Goal: Navigation & Orientation: Find specific page/section

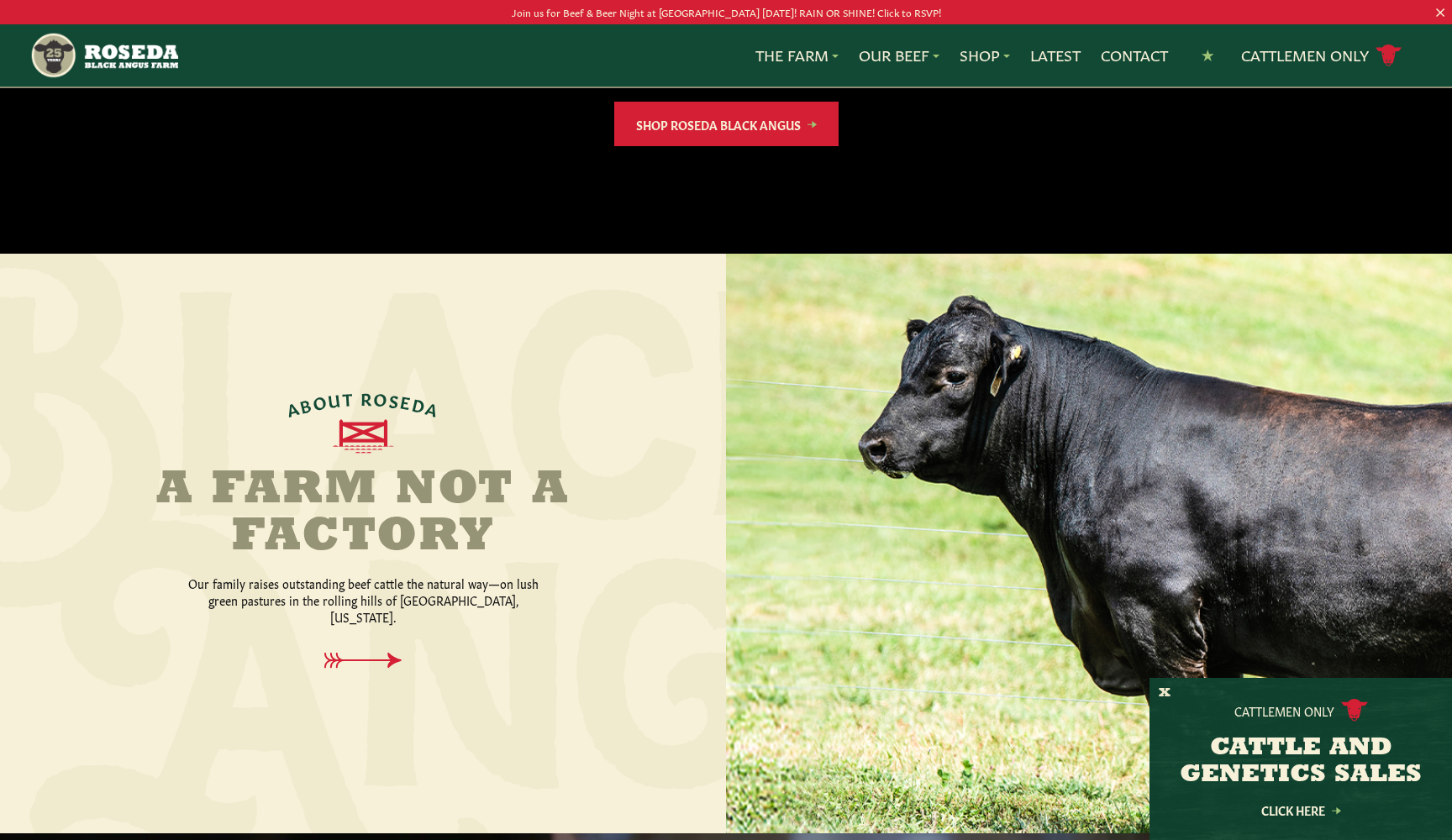
scroll to position [446, 0]
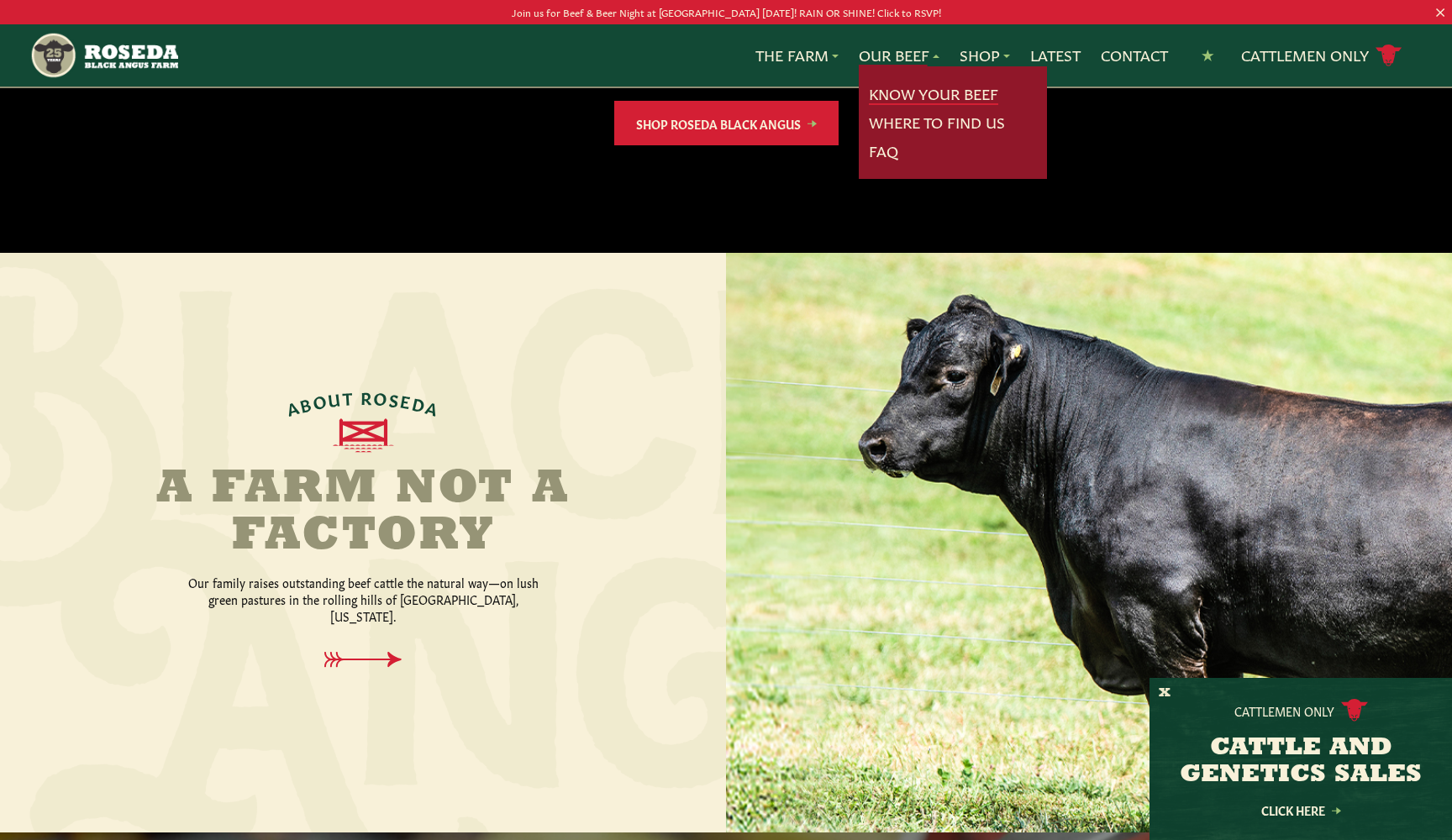
click at [884, 94] on link "Know Your Beef" at bounding box center [934, 94] width 130 height 22
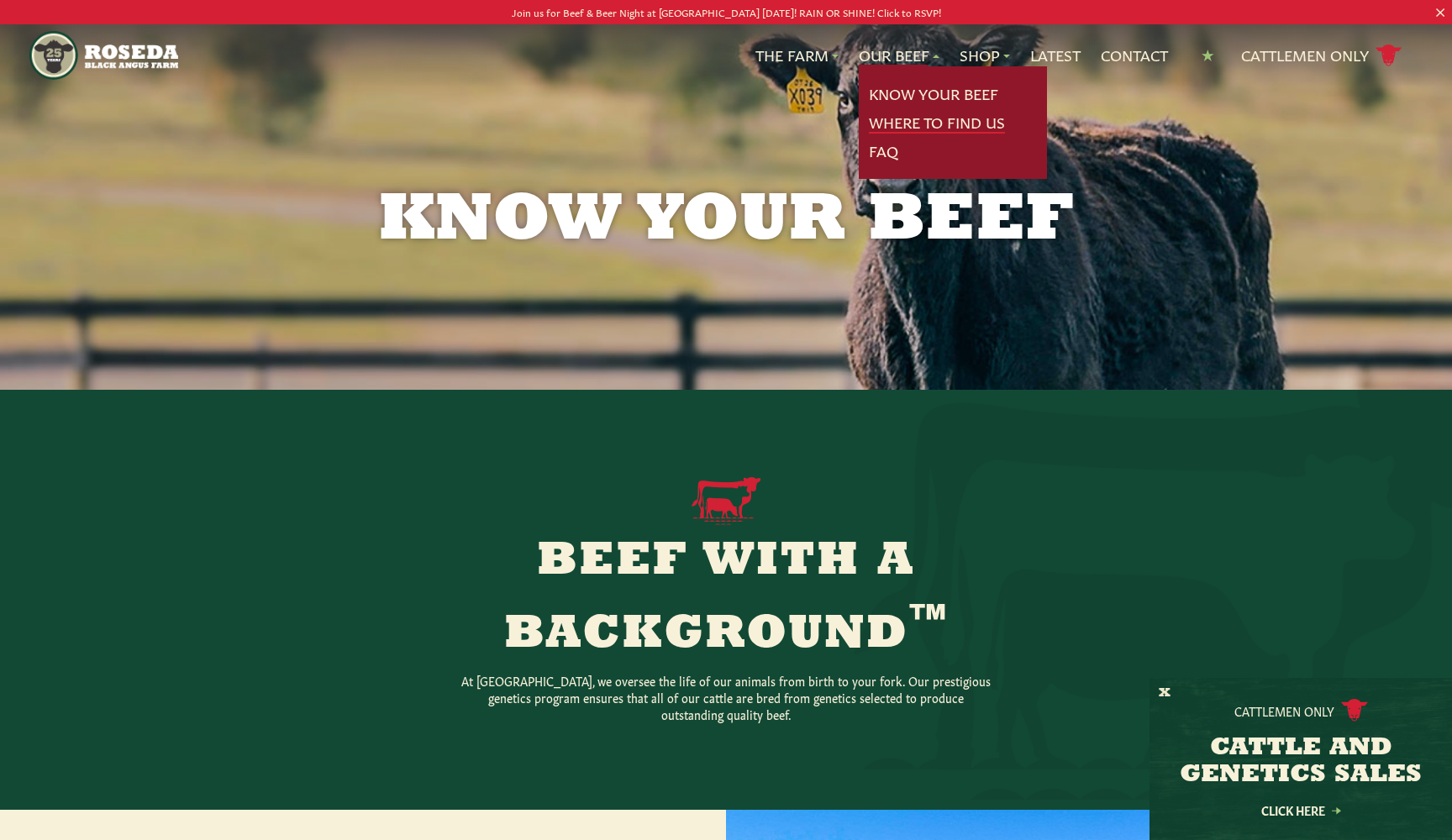
click at [892, 118] on link "Where To Find Us" at bounding box center [937, 122] width 137 height 22
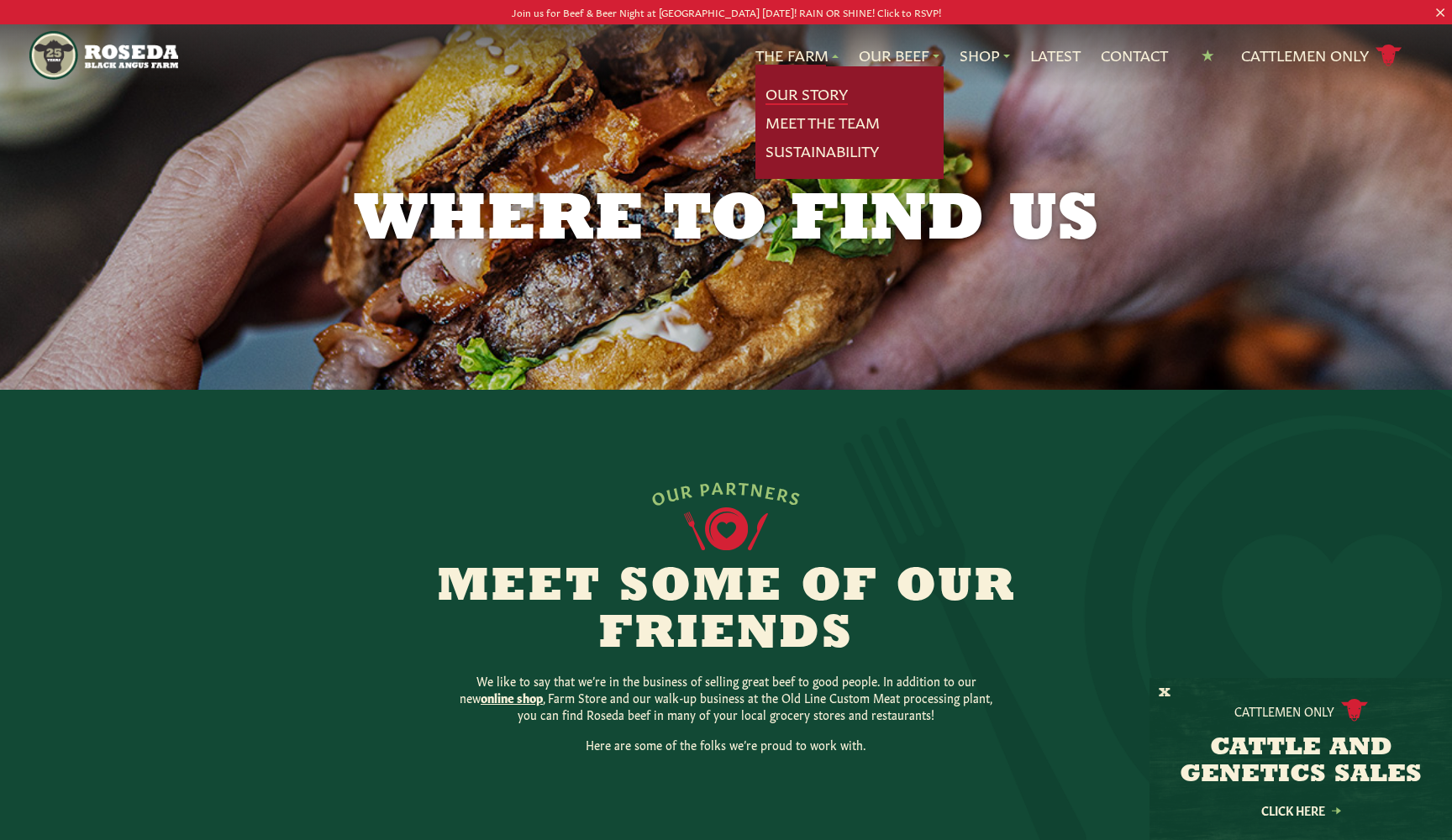
click at [780, 87] on link "Our Story" at bounding box center [807, 94] width 82 height 22
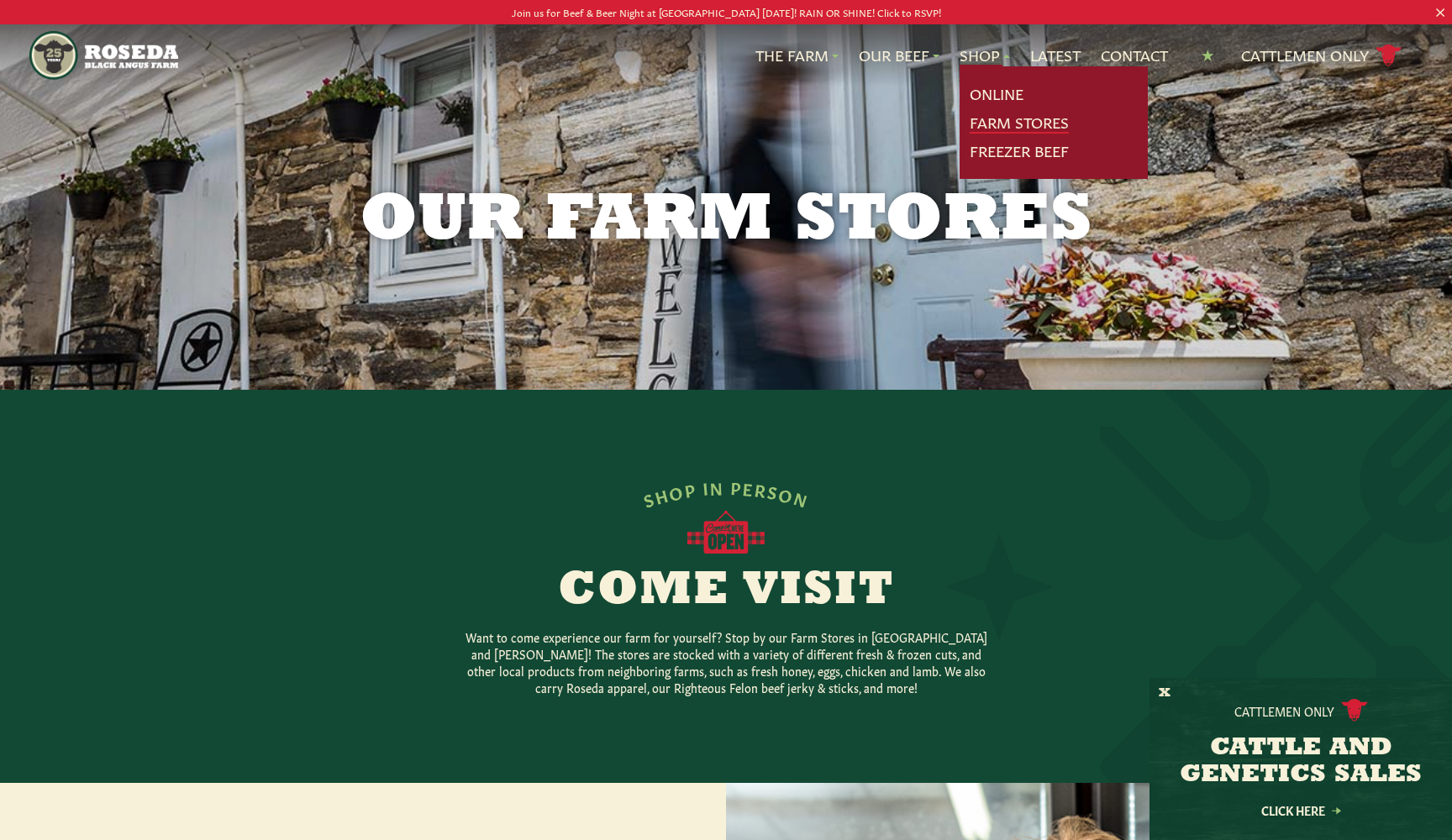
click at [991, 123] on link "Farm Stores" at bounding box center [1019, 122] width 99 height 22
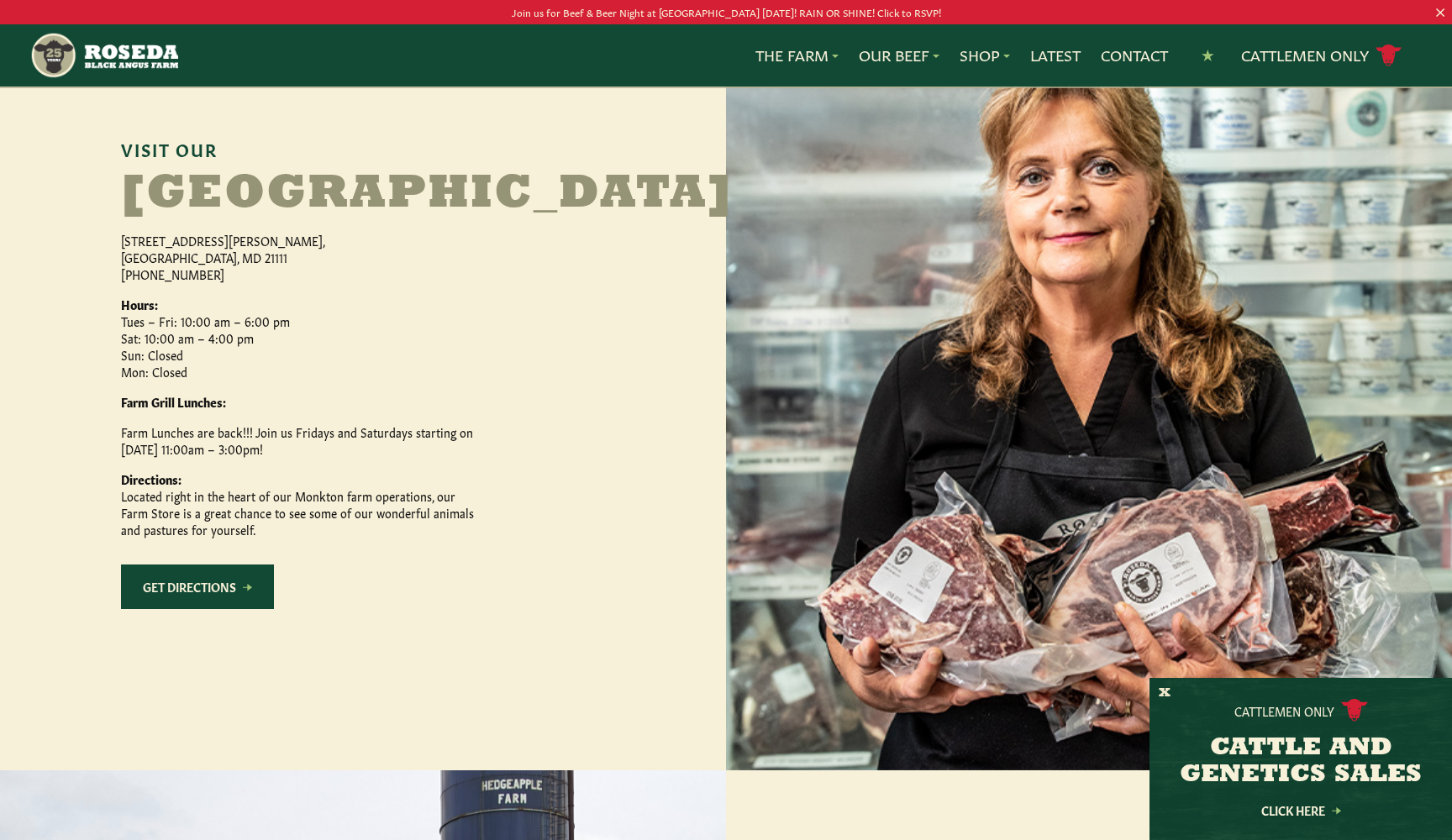
scroll to position [779, 0]
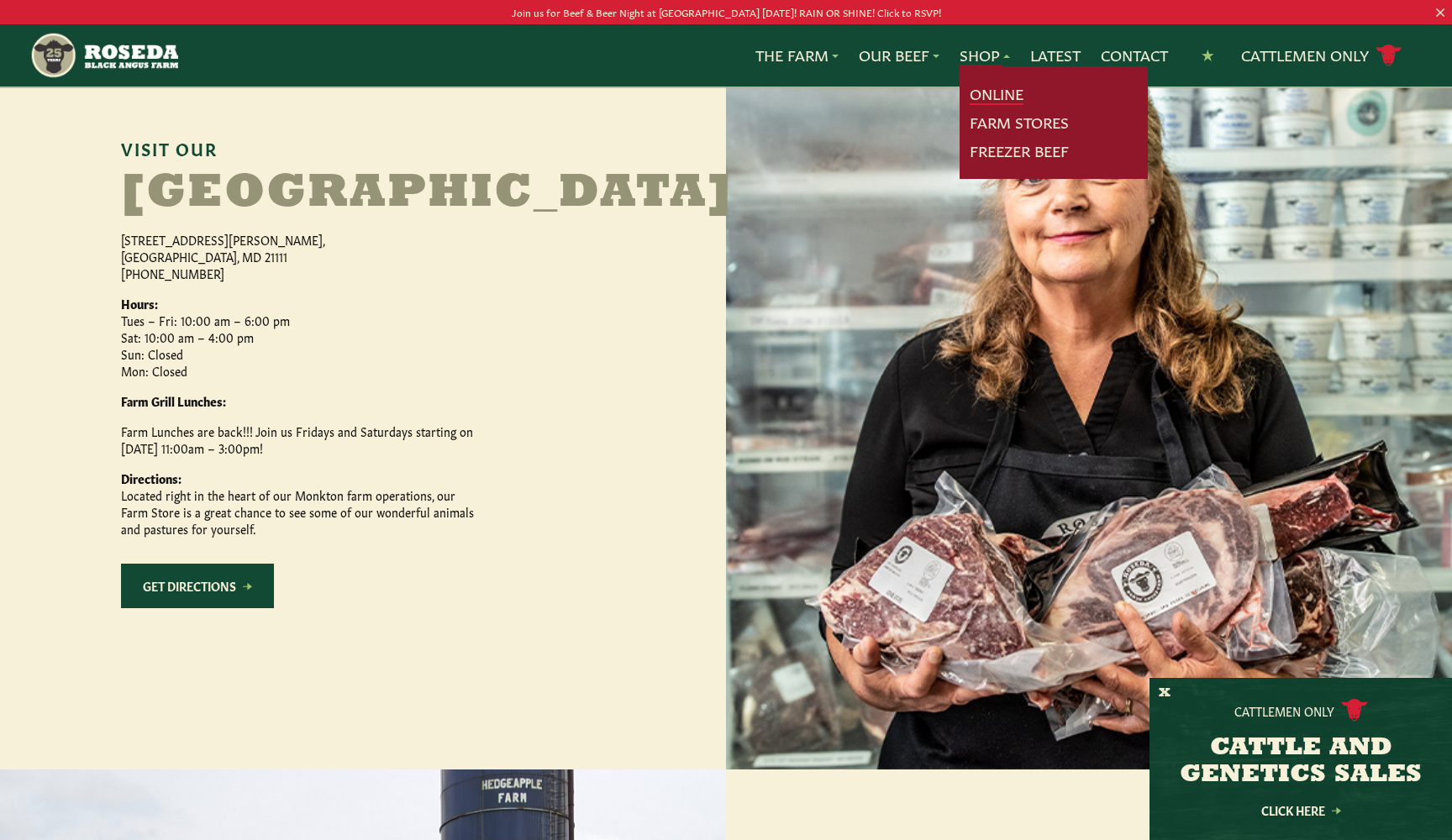
click at [998, 96] on link "Online" at bounding box center [996, 94] width 53 height 22
